Goal: Task Accomplishment & Management: Use online tool/utility

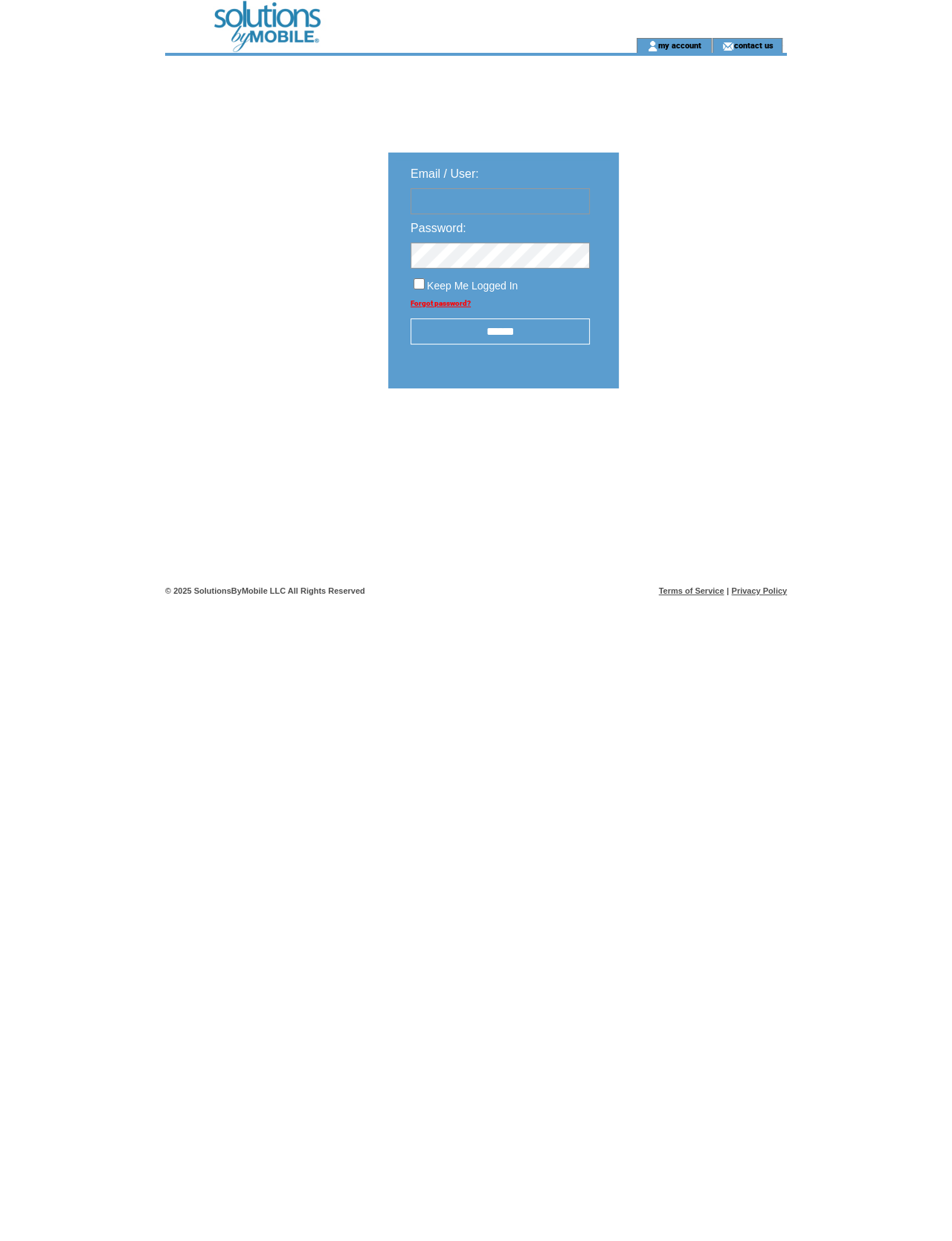
type input "**********"
click input "submit" at bounding box center [0, 0] width 0 height 0
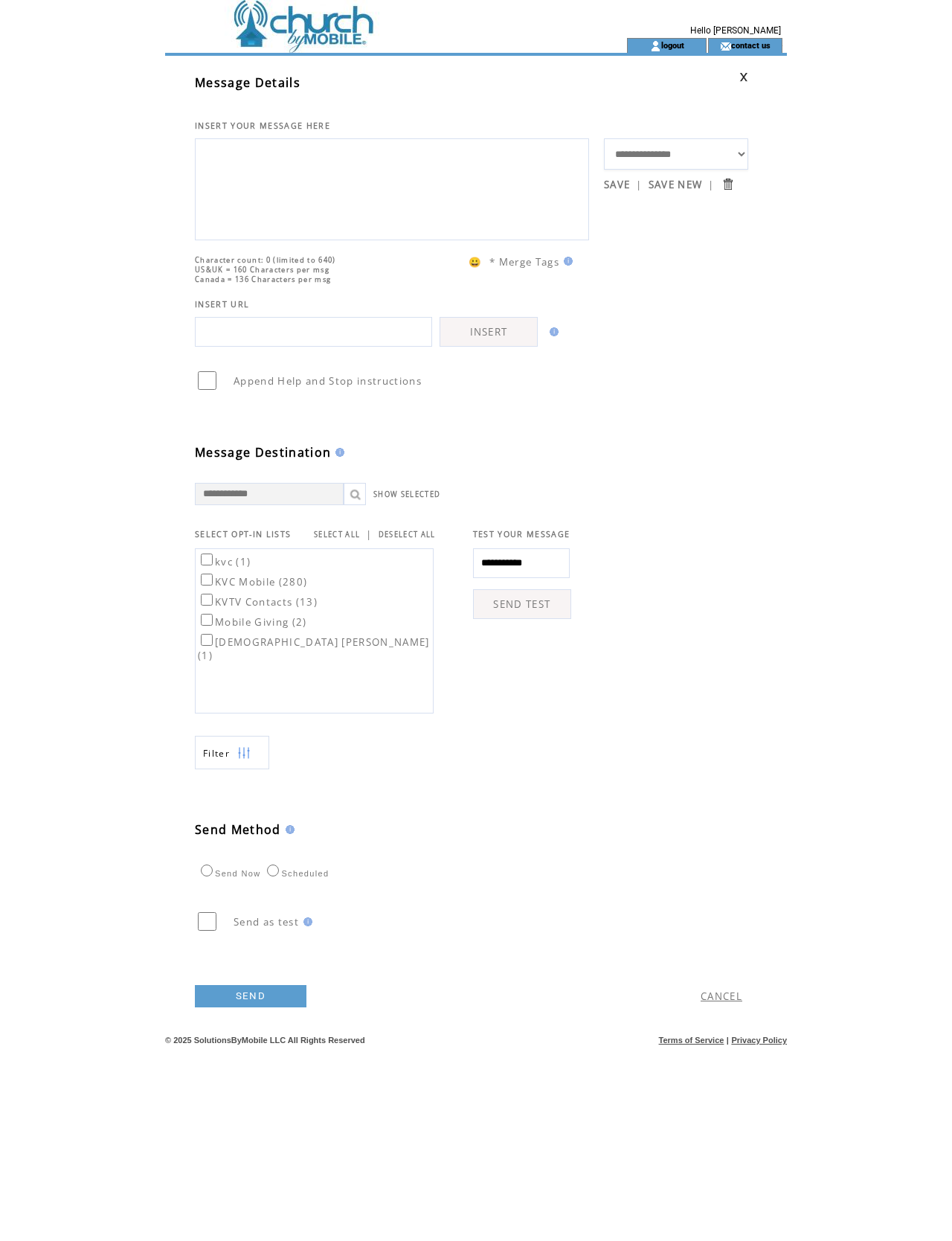
click at [322, 178] on textarea at bounding box center [392, 187] width 378 height 89
type textarea "**********"
click at [212, 588] on label "KVC Mobile (280)" at bounding box center [252, 582] width 109 height 14
click at [224, 588] on label "KVC Mobile (280)" at bounding box center [252, 582] width 109 height 14
click at [220, 609] on label "KVTV Contacts (13)" at bounding box center [257, 602] width 120 height 14
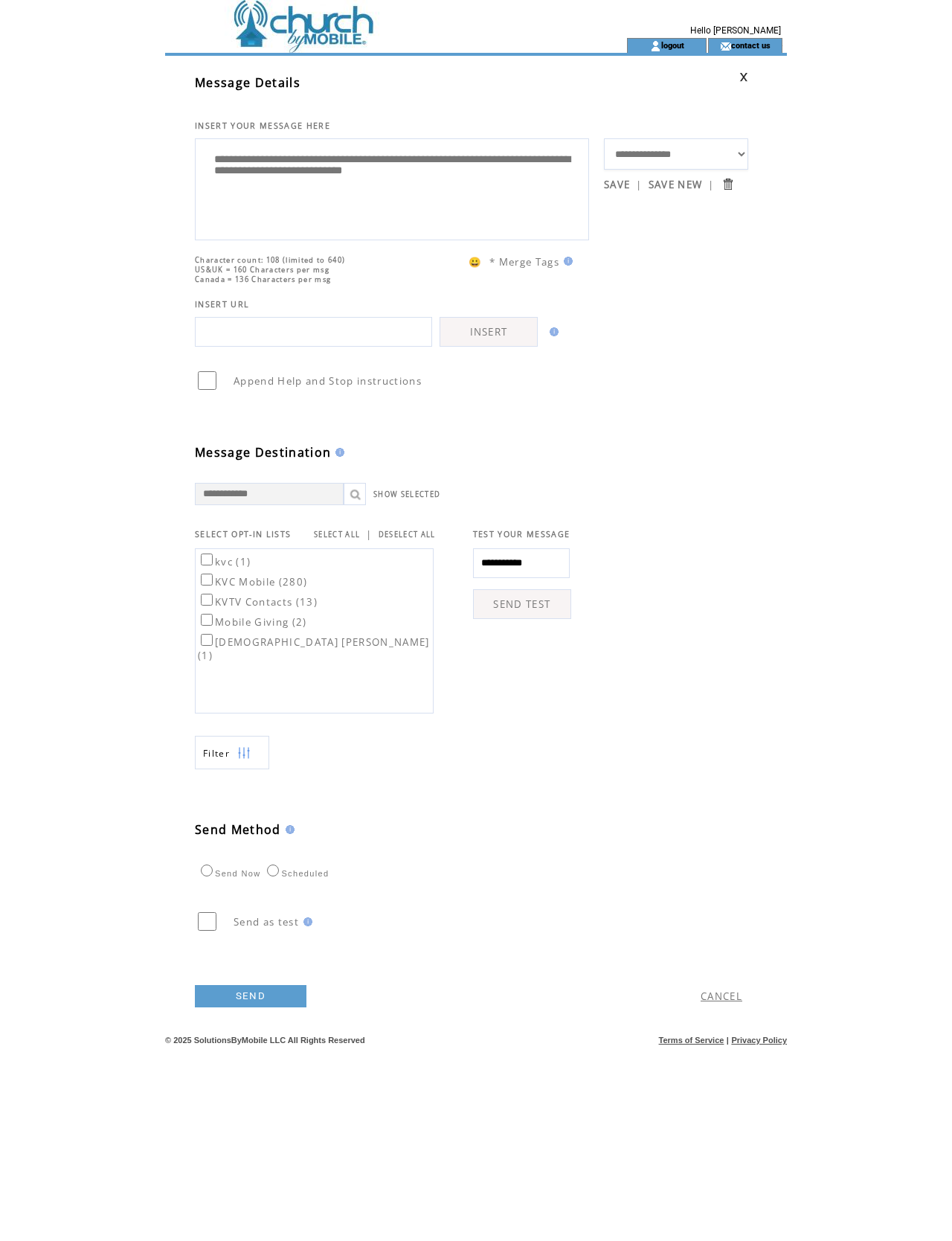
click at [280, 1007] on link "SEND" at bounding box center [251, 996] width 112 height 22
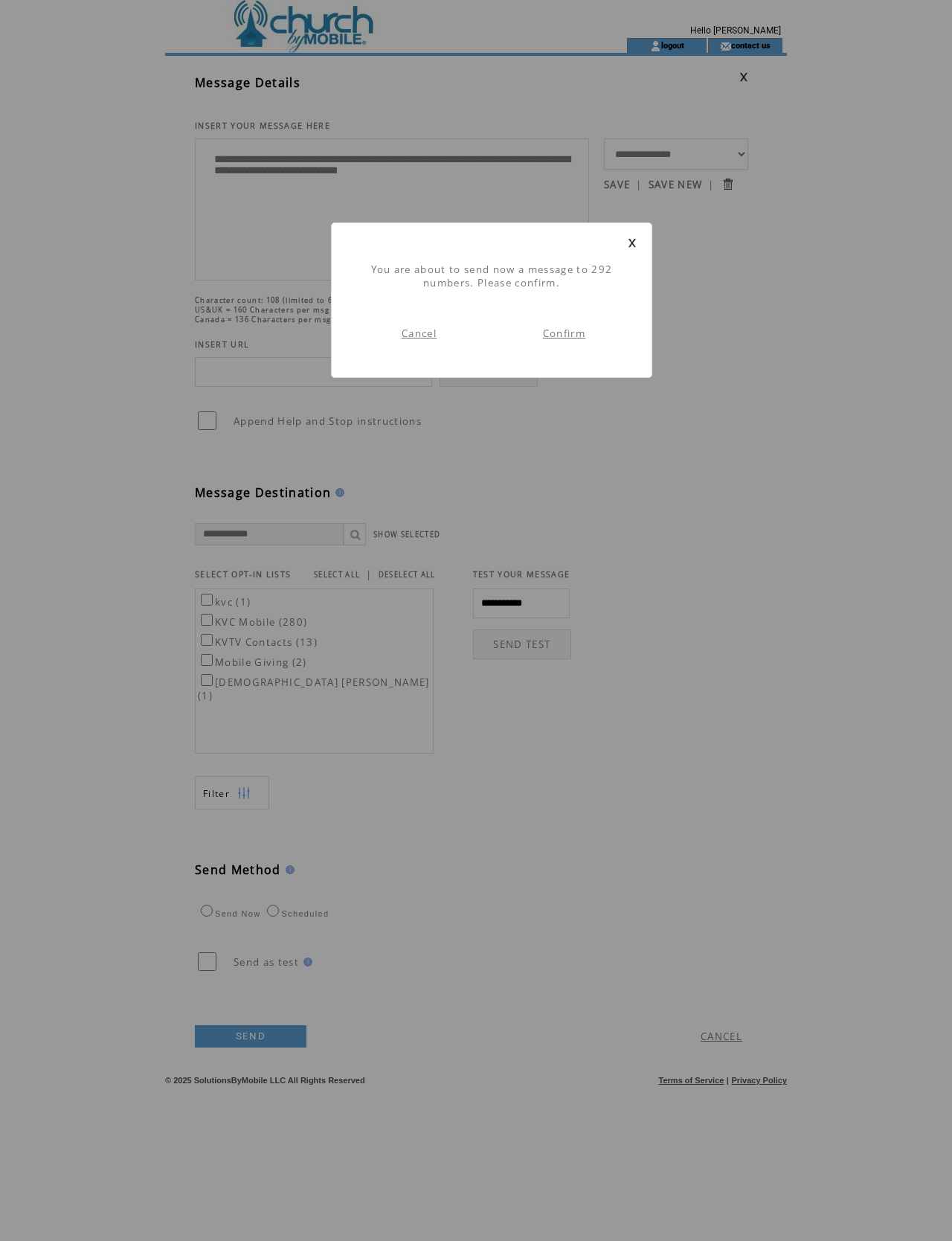
click at [568, 340] on link "Confirm" at bounding box center [564, 333] width 42 height 14
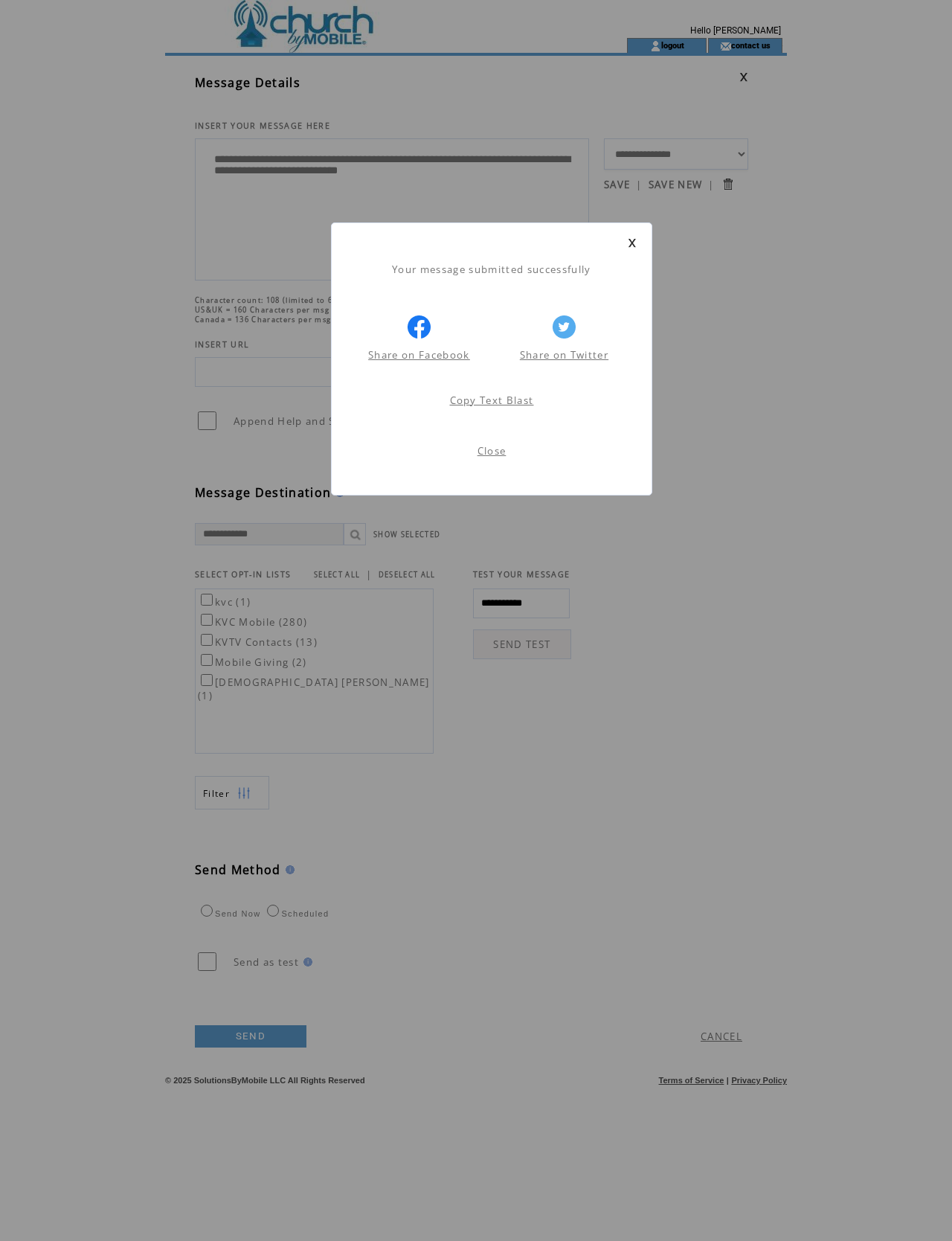
click at [514, 457] on form "Close" at bounding box center [491, 451] width 290 height 14
click at [498, 457] on link "Close" at bounding box center [492, 451] width 29 height 14
